Goal: Check status: Check status

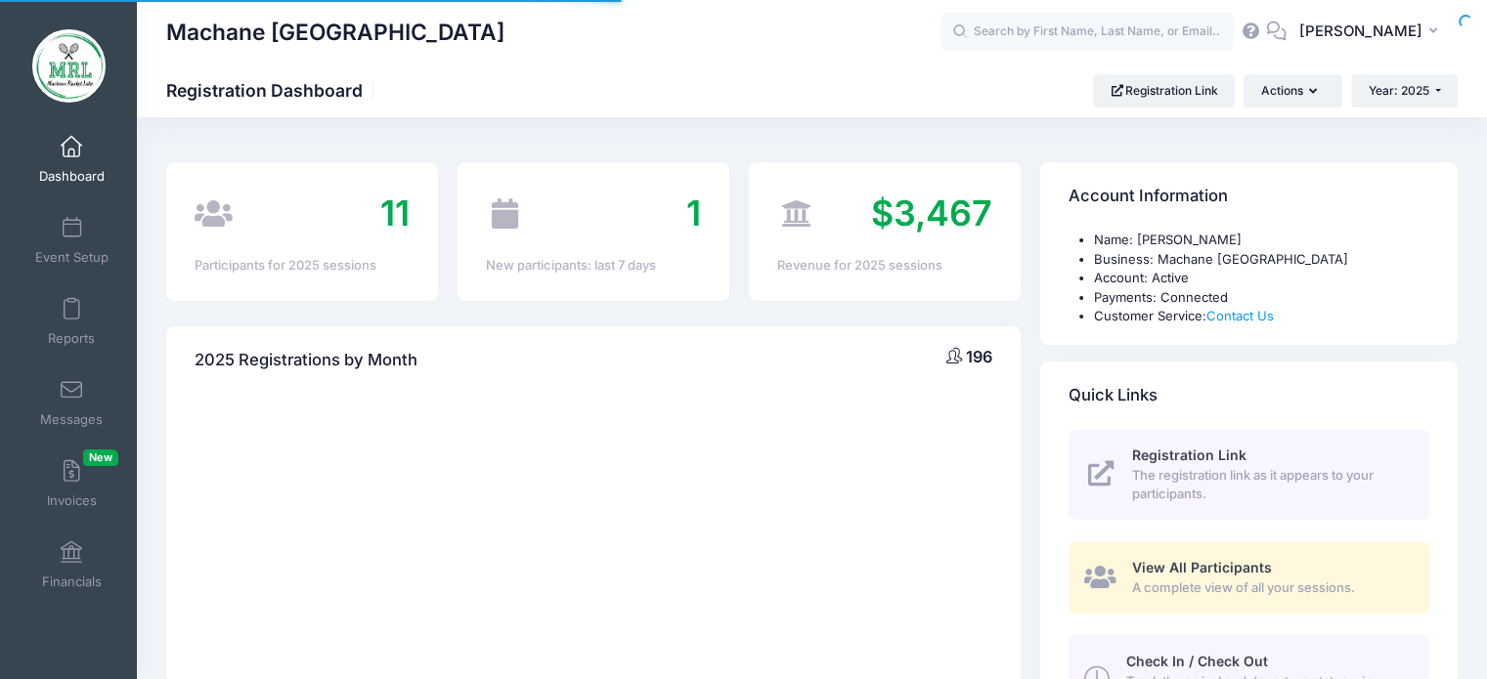
select select
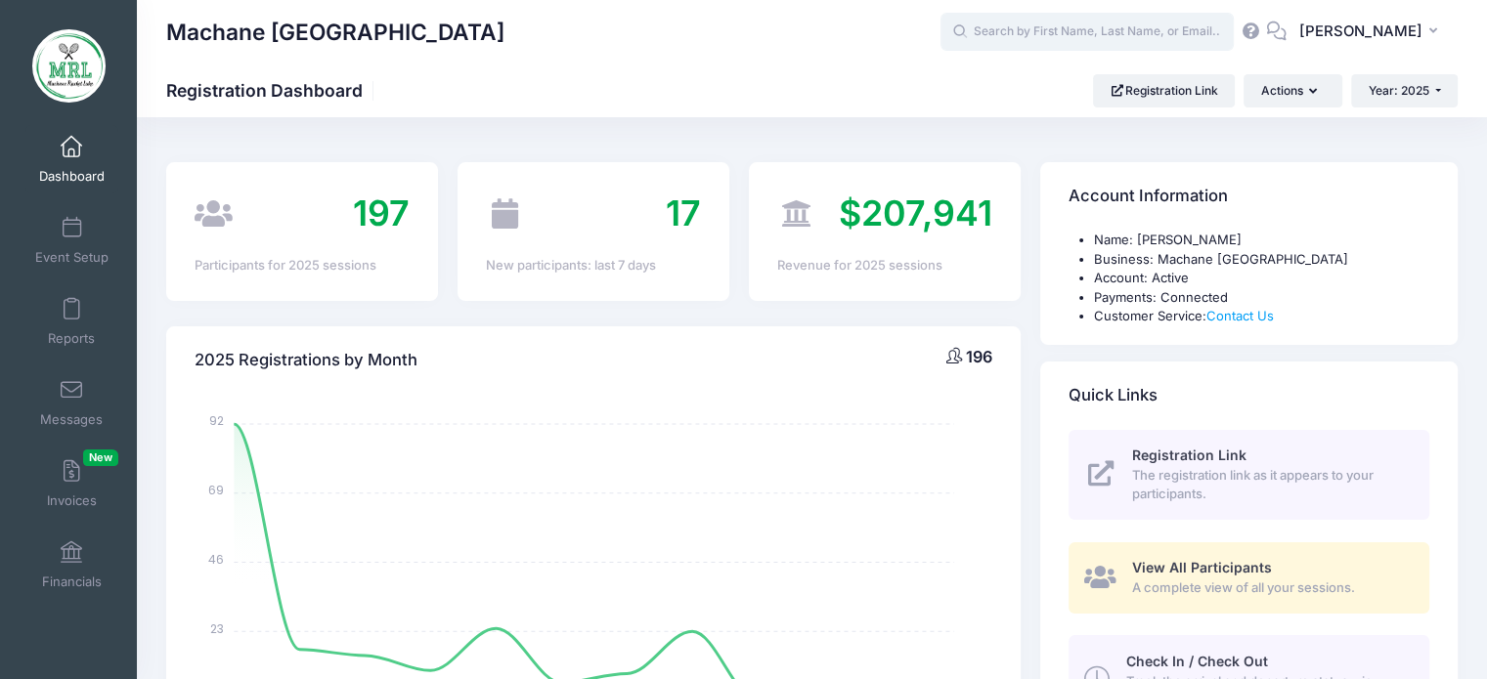
click at [1032, 33] on input "text" at bounding box center [1087, 32] width 293 height 39
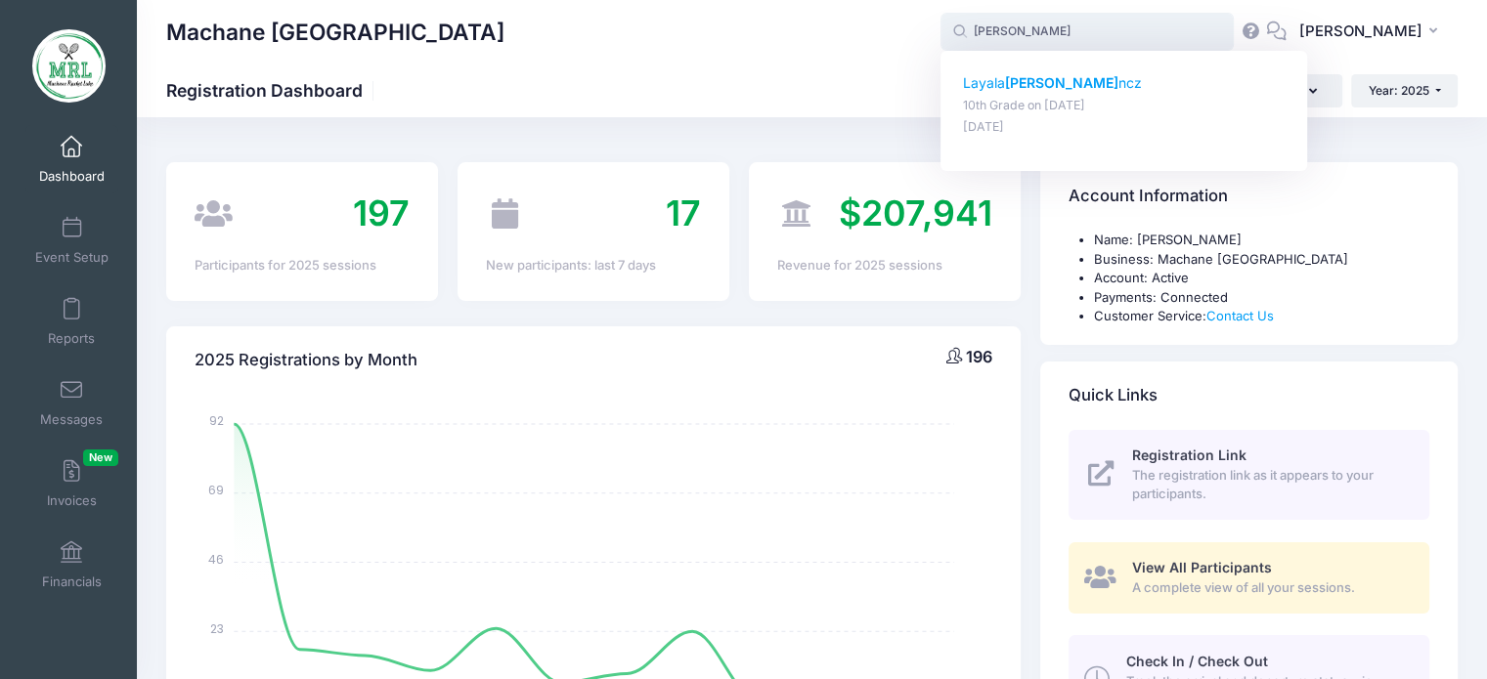
click at [1040, 90] on strong "Lori" at bounding box center [1061, 82] width 113 height 17
type input "Layala Lorincz (10th Grade, Aug-14, 2025)"
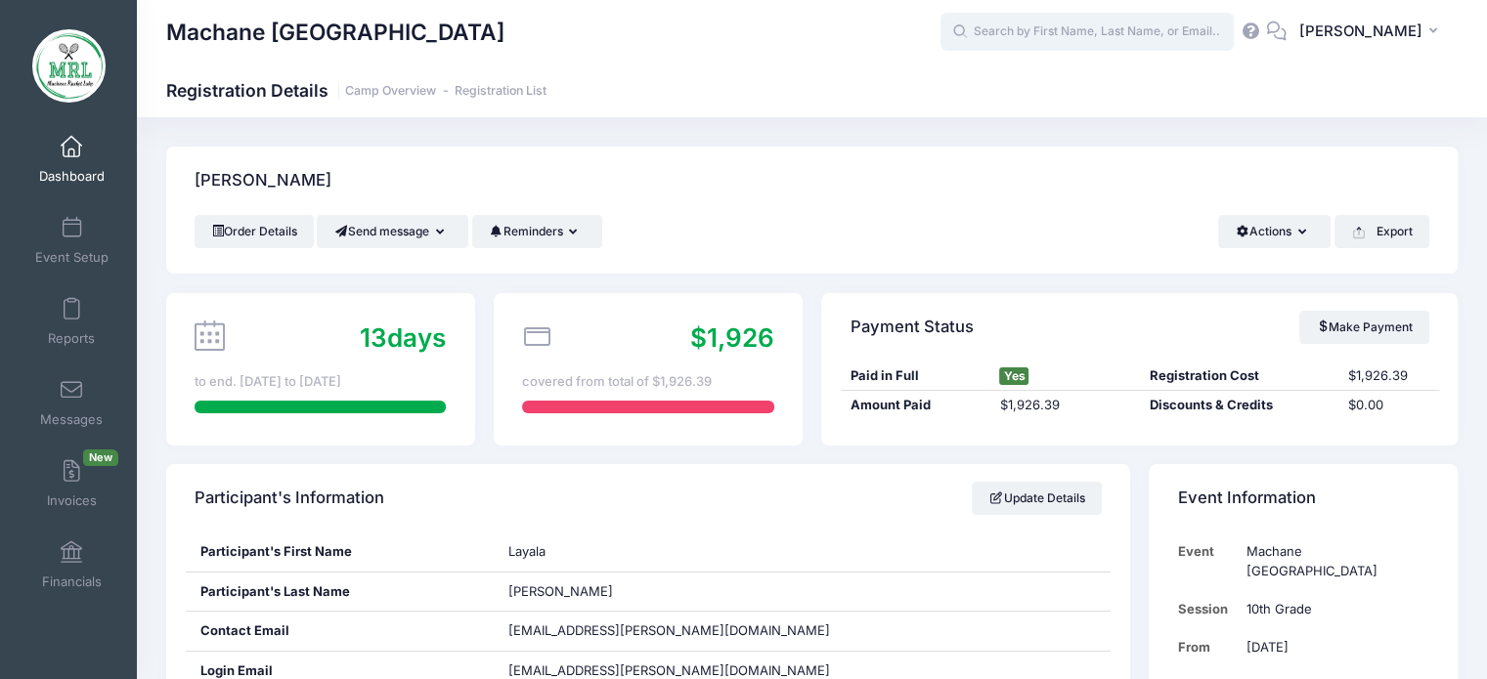
click at [1047, 43] on input "text" at bounding box center [1087, 32] width 293 height 39
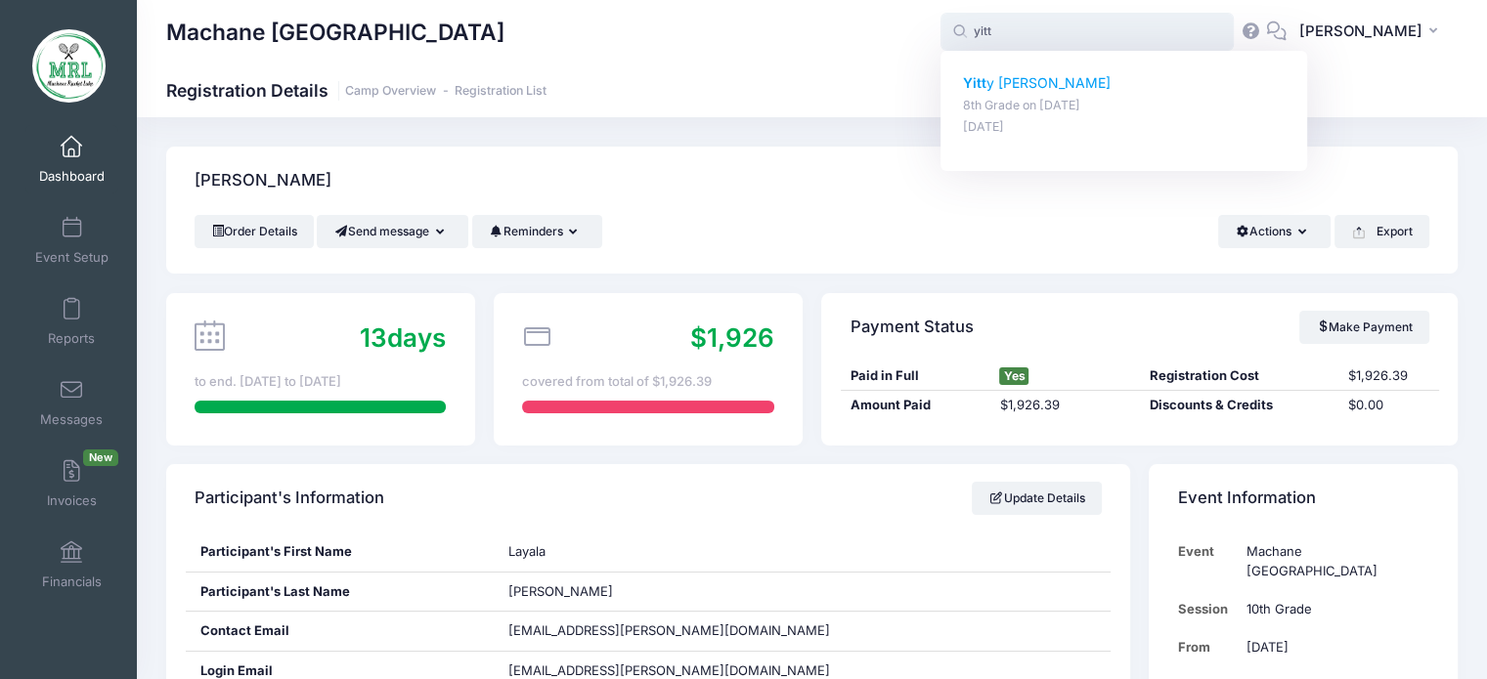
click at [1036, 84] on p "Yitt y Mayer" at bounding box center [1124, 83] width 323 height 21
type input "Yitty Mayer (8th Grade, Aug-14, 2025)"
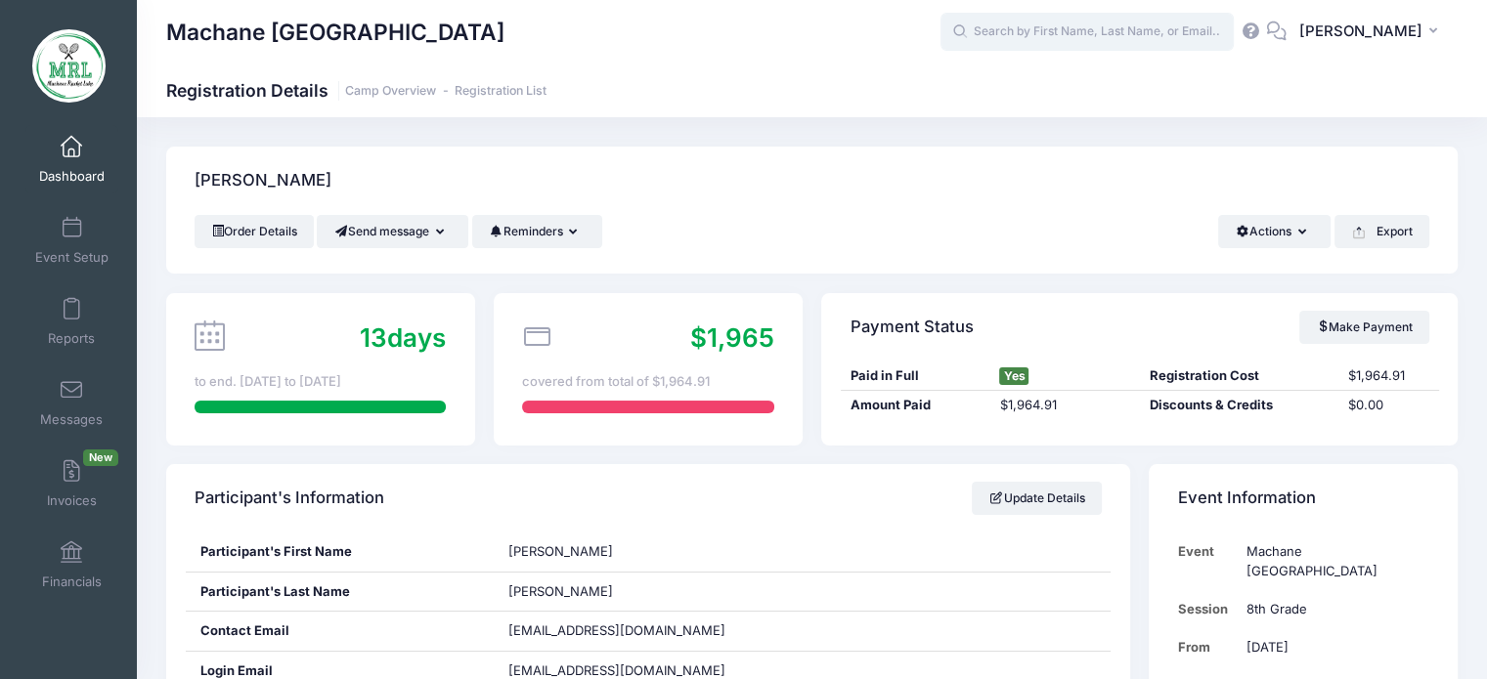
click at [1022, 28] on input "text" at bounding box center [1087, 32] width 293 height 39
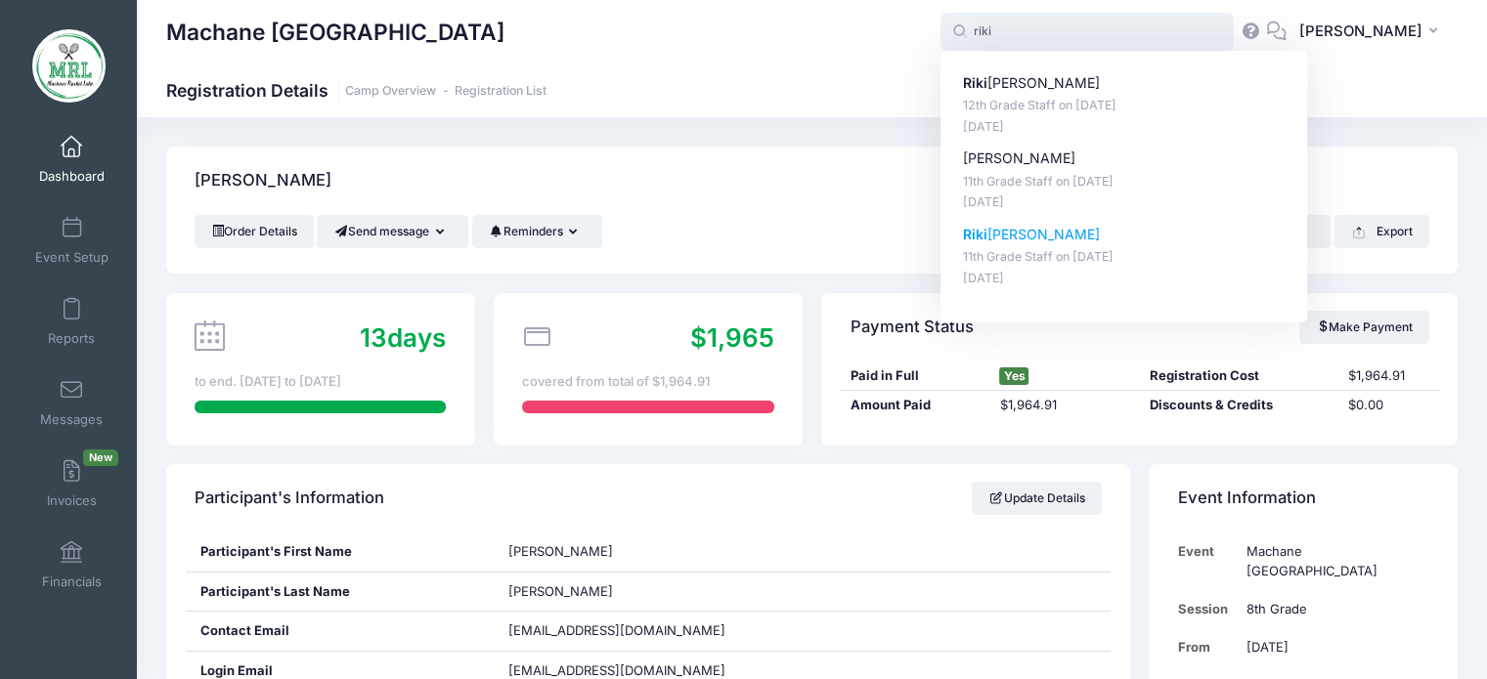
click at [1040, 239] on p "Riki Weiss" at bounding box center [1124, 235] width 323 height 21
type input "Riki Weiss (11th Grade Staff, Aug-14, 2025)"
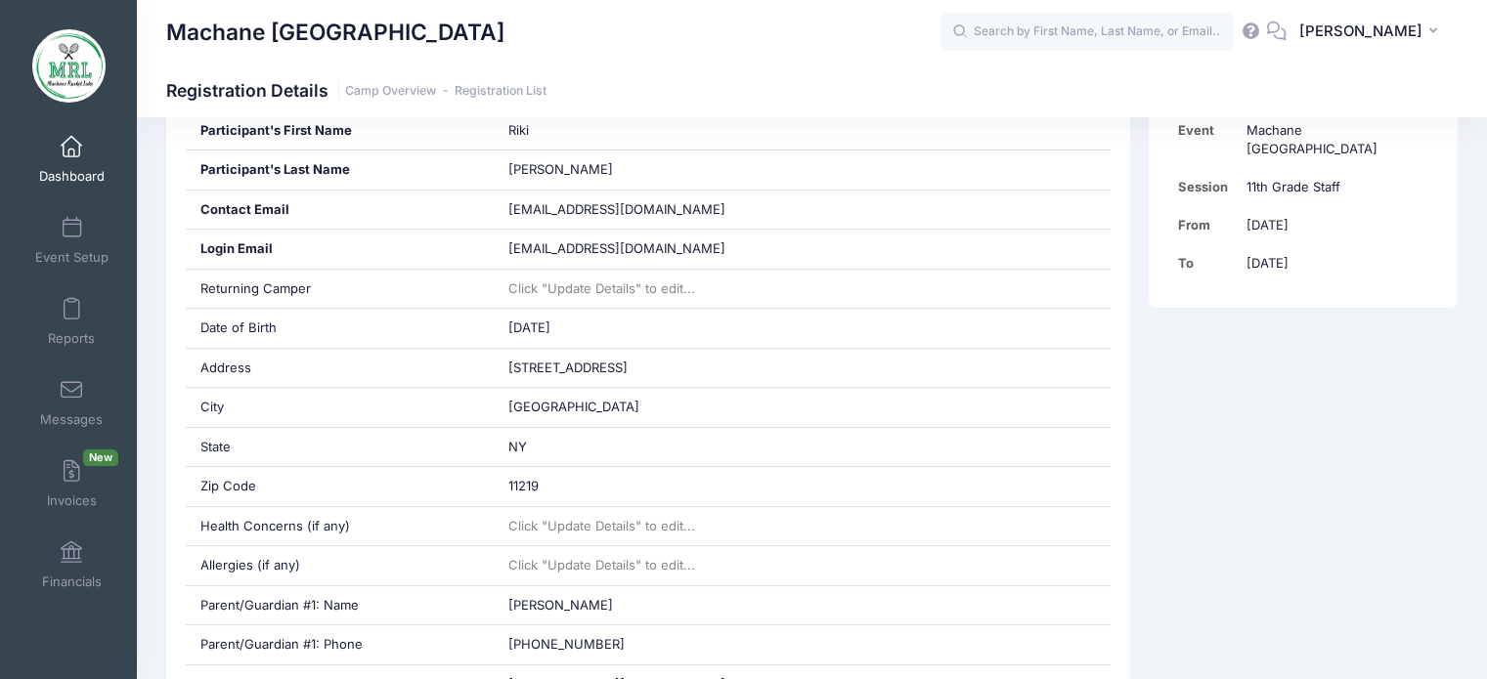
scroll to position [481, 0]
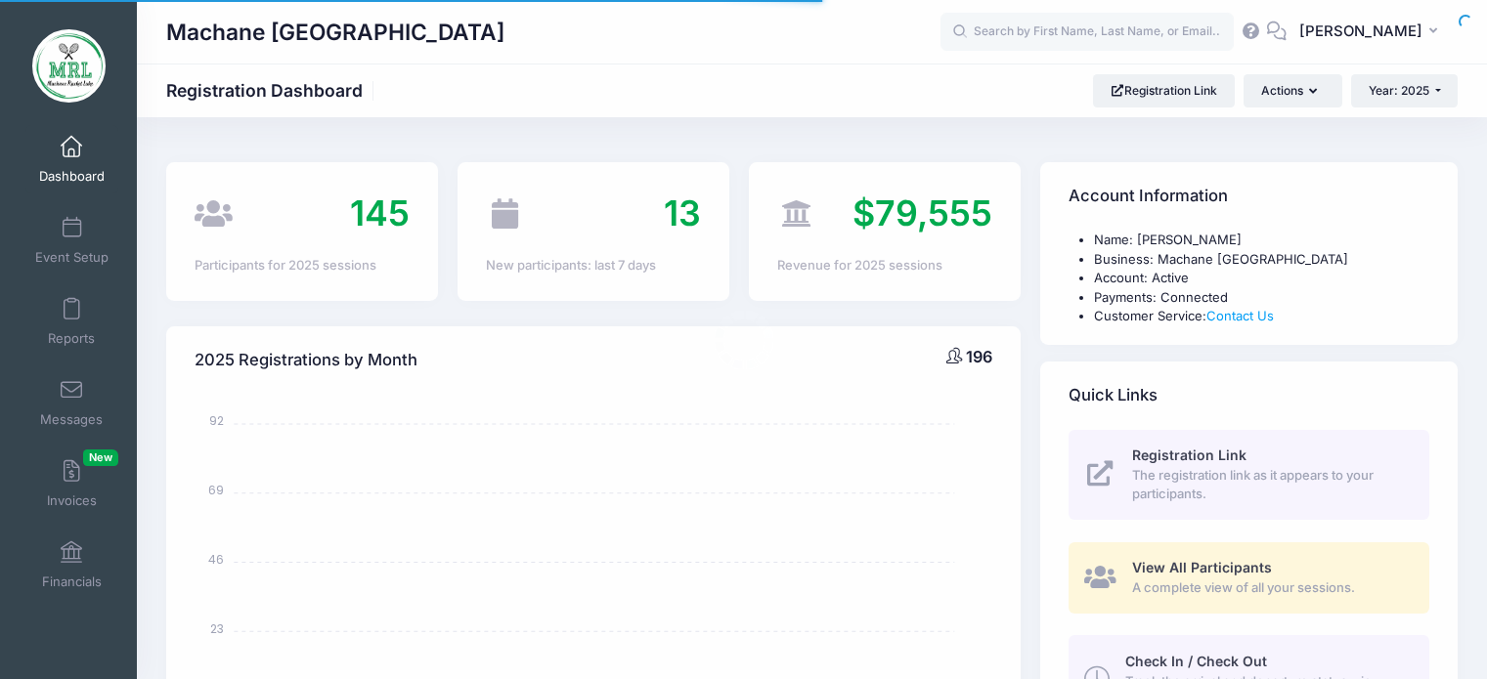
select select
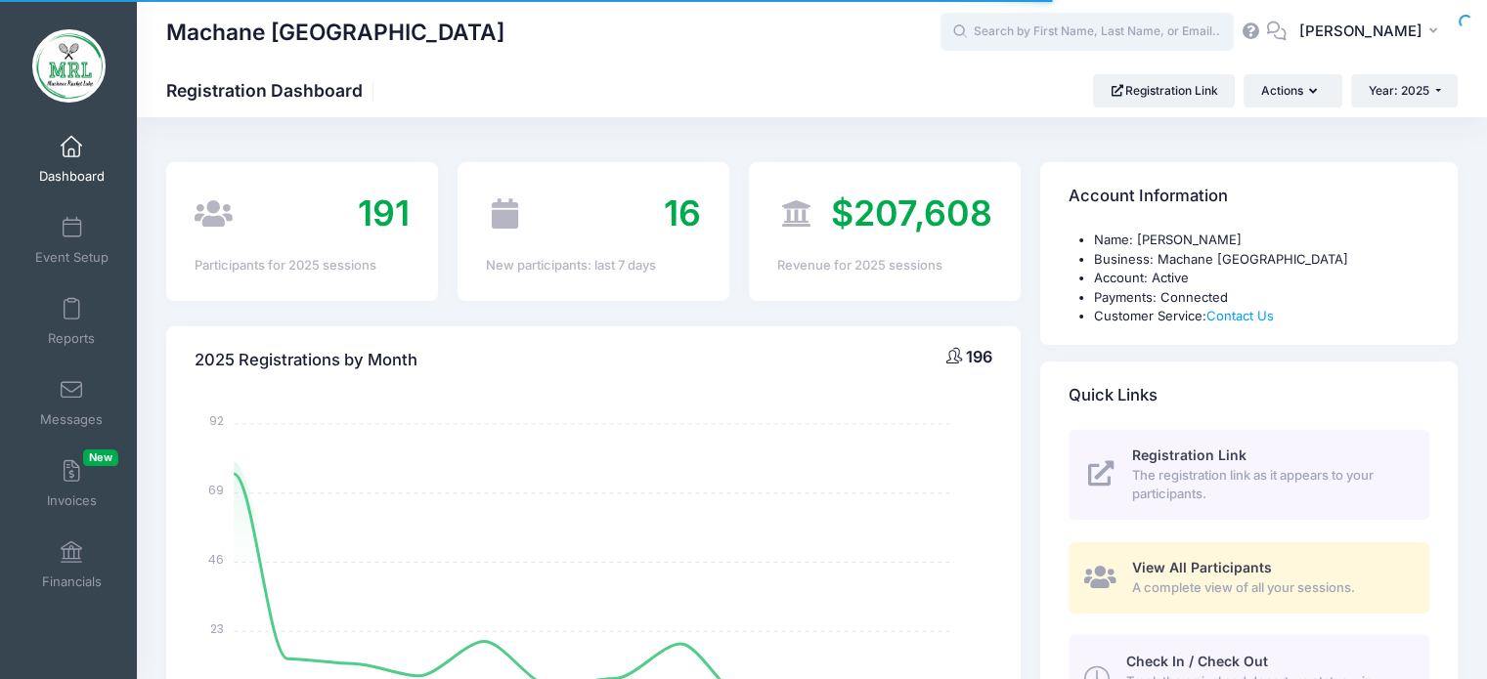
click at [1064, 38] on input "text" at bounding box center [1087, 32] width 293 height 39
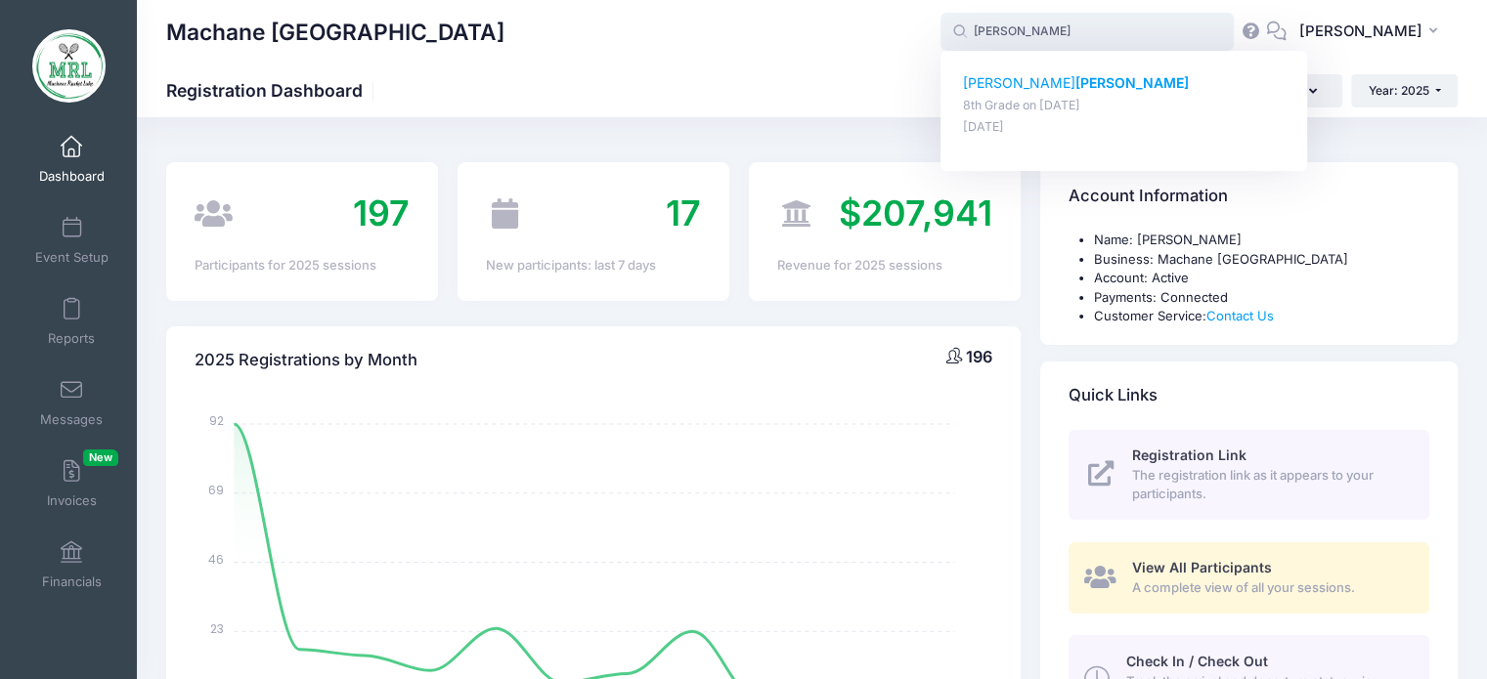
click at [1075, 85] on strong "[PERSON_NAME]" at bounding box center [1131, 82] width 113 height 17
type input "Nava Zuckerman (8th Grade, Aug-14, 2025)"
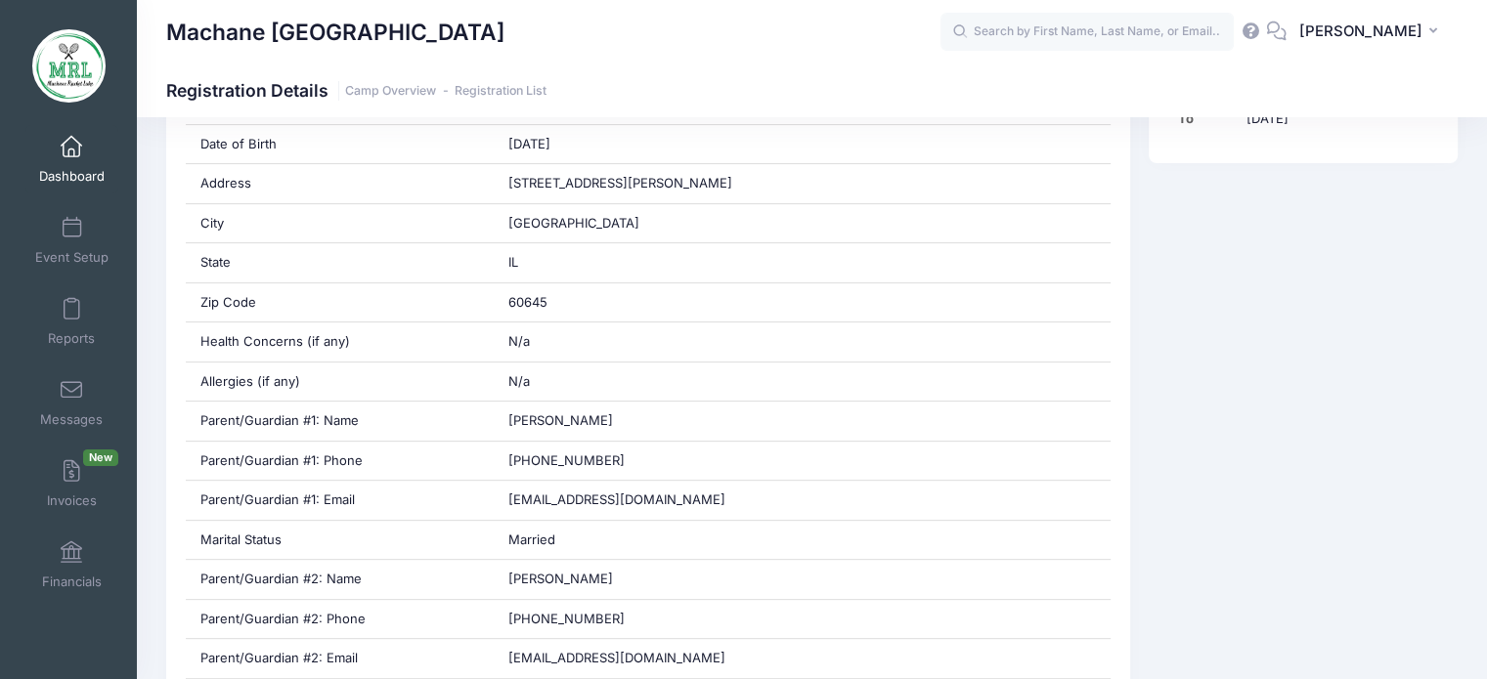
scroll to position [633, 0]
